Goal: Navigation & Orientation: Find specific page/section

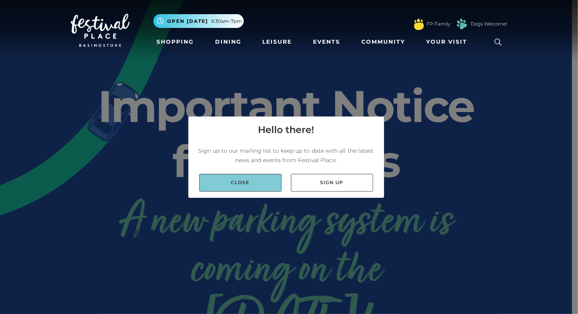
click at [253, 183] on link "Close" at bounding box center [240, 183] width 82 height 18
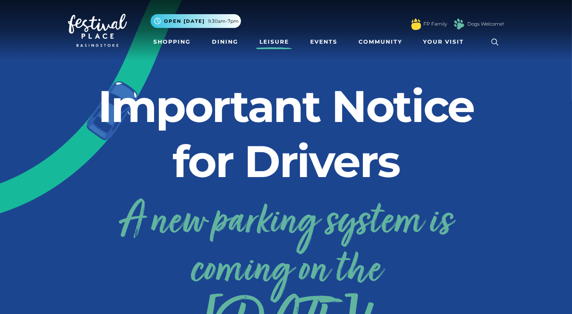
click at [276, 41] on link "Leisure" at bounding box center [274, 42] width 36 height 15
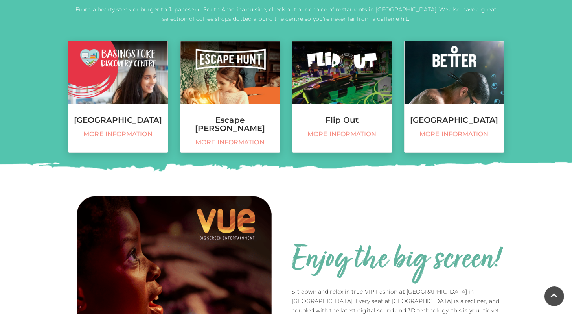
scroll to position [315, 0]
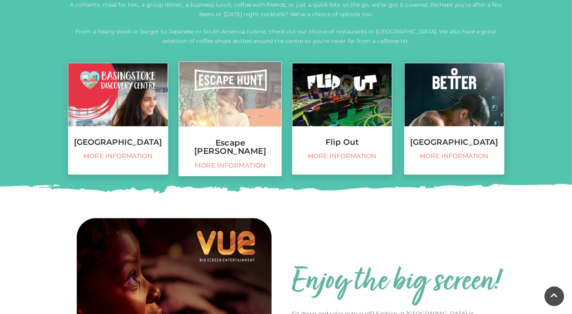
click at [227, 137] on link "Escape [PERSON_NAME] More information" at bounding box center [230, 118] width 103 height 115
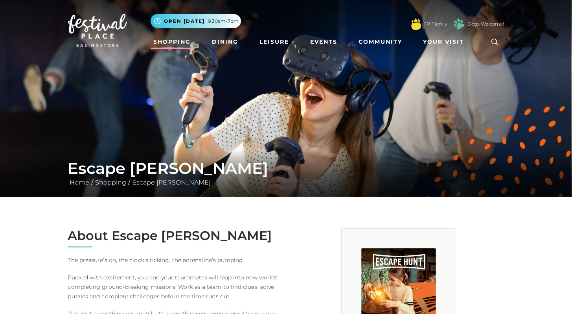
click at [177, 43] on link "Shopping" at bounding box center [173, 42] width 44 height 15
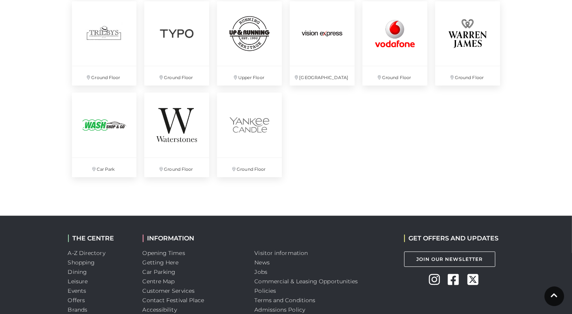
scroll to position [2162, 0]
